Goal: Task Accomplishment & Management: Manage account settings

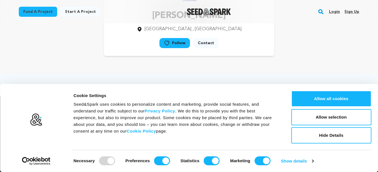
scroll to position [29, 0]
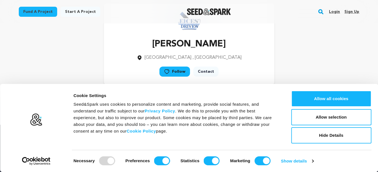
click at [207, 72] on link "Contact" at bounding box center [205, 72] width 25 height 10
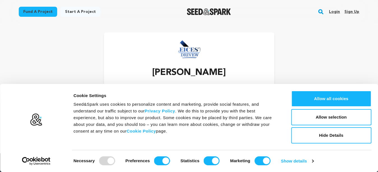
click at [333, 11] on link "Login" at bounding box center [334, 11] width 11 height 9
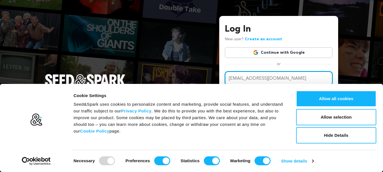
drag, startPoint x: 290, startPoint y: 79, endPoint x: 192, endPoint y: 98, distance: 99.1
click at [225, 86] on input "[EMAIL_ADDRESS][DOMAIN_NAME]" at bounding box center [279, 78] width 108 height 14
drag, startPoint x: 290, startPoint y: 75, endPoint x: 212, endPoint y: 78, distance: 77.8
click at [225, 78] on input "eventsemirates2@gmail.com" at bounding box center [279, 78] width 108 height 14
paste input "leicesterdriveway"
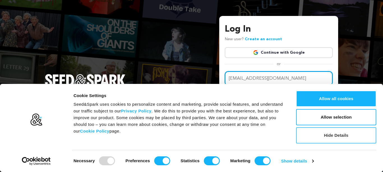
type input "leicesterdriveway@gmail.com"
click at [336, 135] on button "Hide Details" at bounding box center [336, 136] width 80 height 16
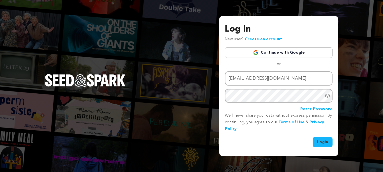
click at [324, 144] on button "Login" at bounding box center [323, 142] width 20 height 10
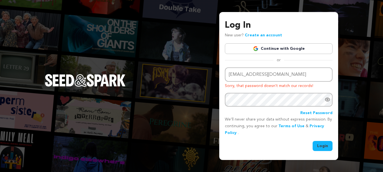
click at [278, 48] on link "Continue with Google" at bounding box center [279, 48] width 108 height 11
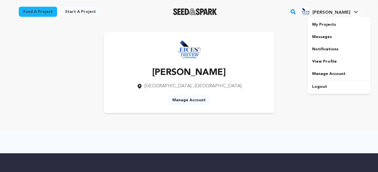
click at [355, 11] on link "Pete H. Pete H." at bounding box center [329, 11] width 59 height 10
click at [327, 72] on link "Manage Account" at bounding box center [339, 74] width 63 height 12
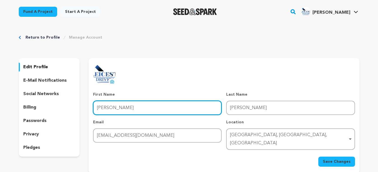
click at [136, 108] on input "Pete" at bounding box center [157, 108] width 129 height 14
drag, startPoint x: 134, startPoint y: 107, endPoint x: 57, endPoint y: 107, distance: 77.7
click at [93, 107] on input "Pete" at bounding box center [157, 108] width 129 height 14
paste input "Leicester Driveway"
drag, startPoint x: 143, startPoint y: 109, endPoint x: 117, endPoint y: 109, distance: 26.1
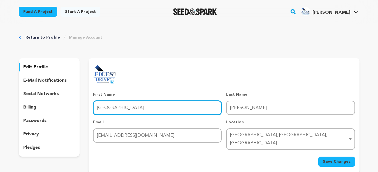
click at [117, 109] on input "Leicester Driveway" at bounding box center [157, 108] width 129 height 14
type input "[GEOGRAPHIC_DATA]"
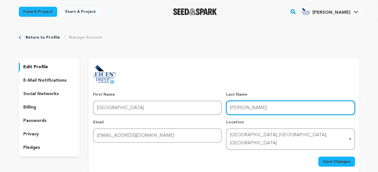
click at [237, 107] on input "Harrison" at bounding box center [290, 108] width 129 height 14
paste input "Driveway"
drag, startPoint x: 265, startPoint y: 108, endPoint x: 208, endPoint y: 108, distance: 56.9
click at [226, 108] on input "HarDrivewayrison" at bounding box center [290, 108] width 129 height 14
paste input "Driveway"
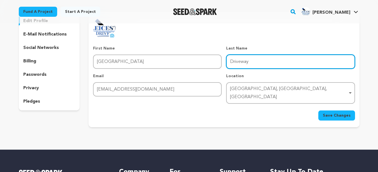
scroll to position [57, 0]
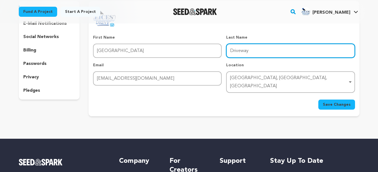
type input "Driveway"
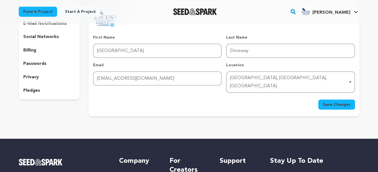
click at [334, 102] on span "Save Changes" at bounding box center [337, 105] width 28 height 6
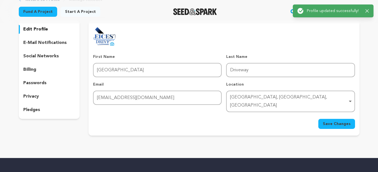
scroll to position [29, 0]
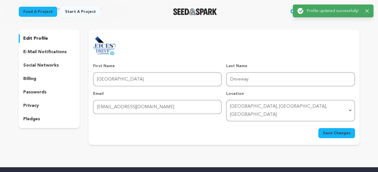
click at [47, 64] on p "social networks" at bounding box center [41, 65] width 36 height 7
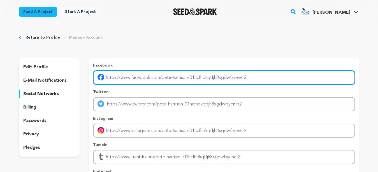
click at [119, 79] on input "Enter facebook profile link" at bounding box center [224, 78] width 262 height 14
paste input "https://www.facebook.com/Leicester-Driveway-386888675103877"
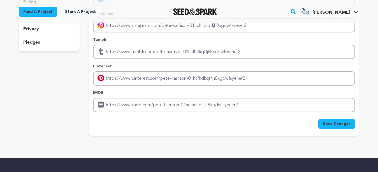
scroll to position [114, 0]
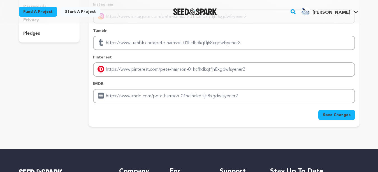
type input "https://www.facebook.com/Leicester-Driveway-386888675103877"
click at [333, 115] on span "Save Changes" at bounding box center [337, 115] width 28 height 6
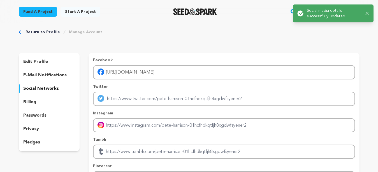
scroll to position [0, 0]
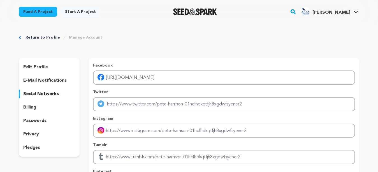
click at [355, 11] on icon at bounding box center [356, 12] width 4 height 3
click at [354, 12] on link "Pete H. Pete H." at bounding box center [329, 11] width 59 height 10
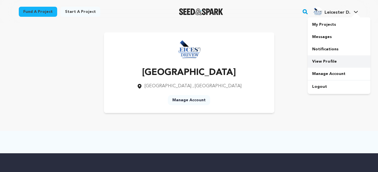
click at [327, 61] on link "View Profile" at bounding box center [339, 62] width 63 height 12
click at [347, 11] on span "Leicester D." at bounding box center [338, 12] width 26 height 4
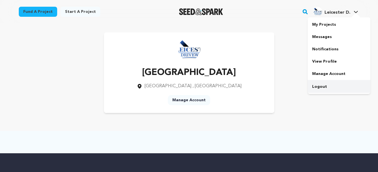
click at [318, 87] on link "Logout" at bounding box center [339, 87] width 63 height 12
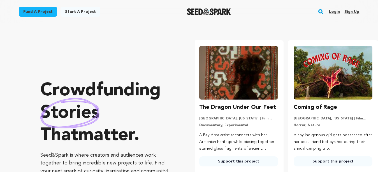
scroll to position [0, 98]
